Goal: Task Accomplishment & Management: Manage account settings

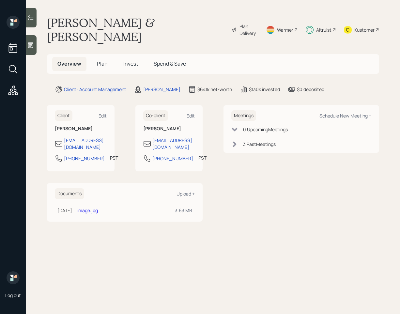
click at [129, 60] on span "Invest" at bounding box center [130, 63] width 15 height 7
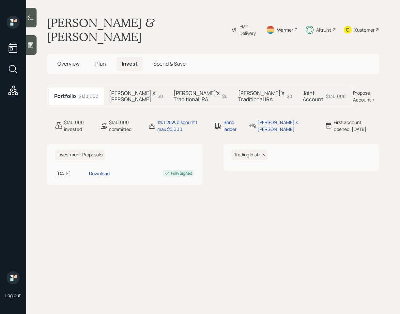
click at [303, 90] on h5 "Joint Account" at bounding box center [313, 96] width 21 height 12
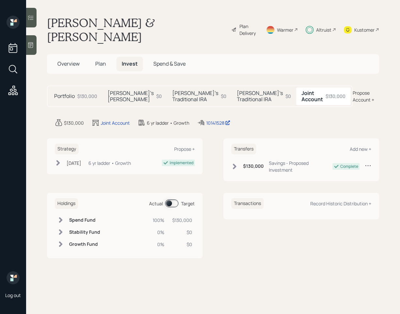
click at [170, 199] on span at bounding box center [171, 203] width 13 height 8
